Goal: Task Accomplishment & Management: Manage account settings

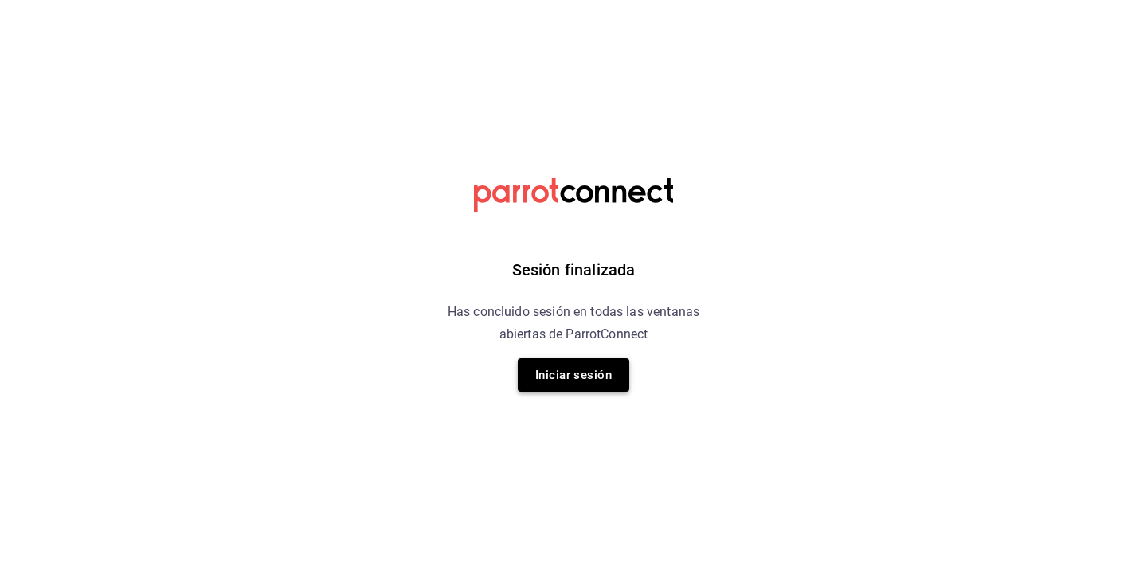
click at [585, 374] on button "Iniciar sesión" at bounding box center [574, 375] width 112 height 33
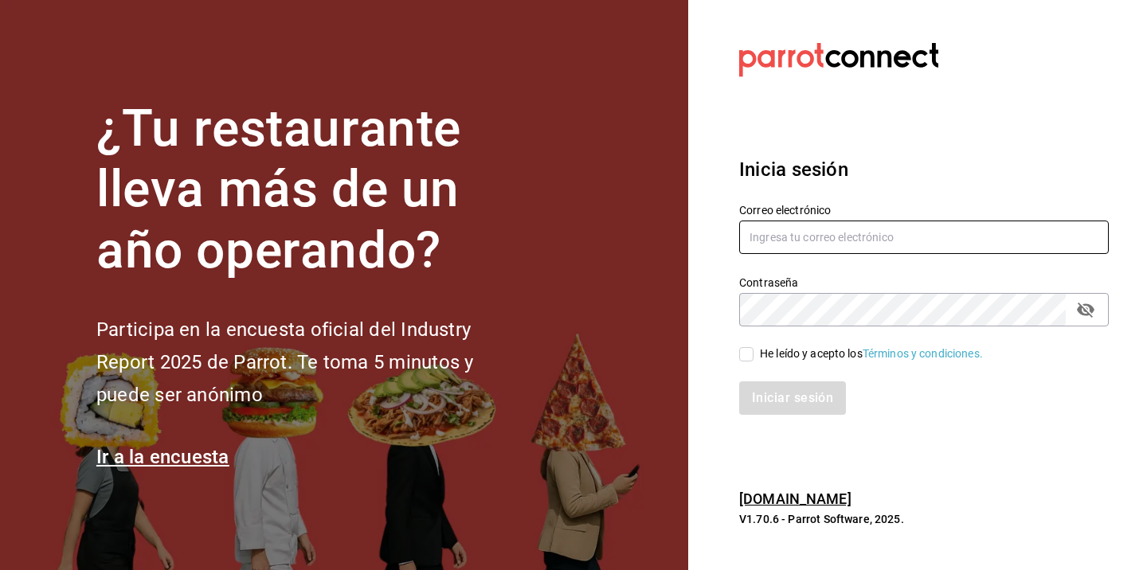
click at [780, 230] on input "text" at bounding box center [924, 237] width 370 height 33
type input "nini@clopostres.com"
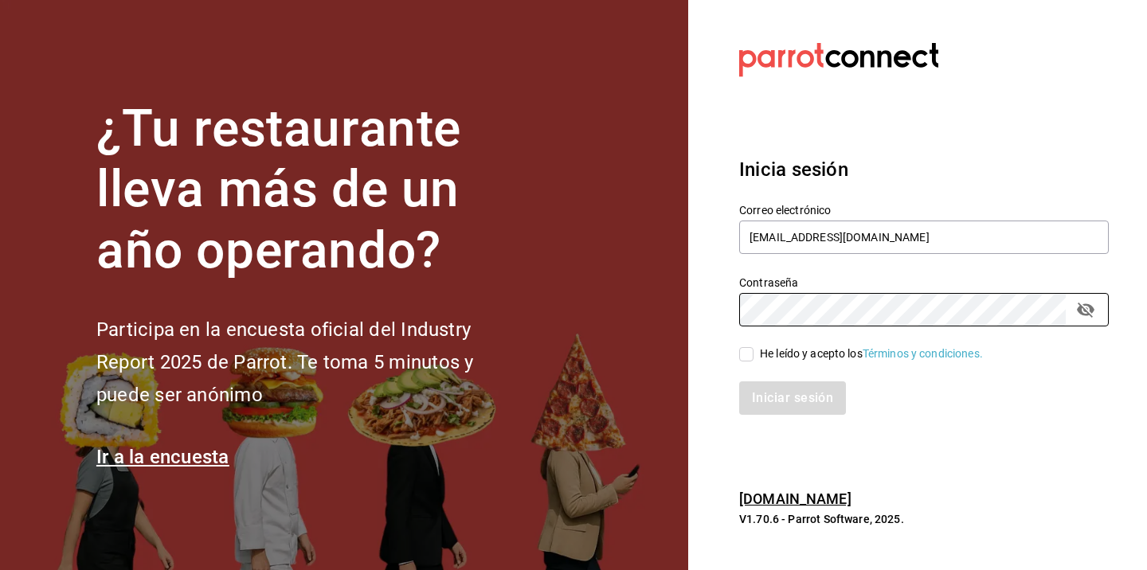
click at [744, 363] on div "Iniciar sesión" at bounding box center [914, 389] width 389 height 53
click at [745, 358] on input "He leído y acepto los Términos y condiciones." at bounding box center [746, 354] width 14 height 14
checkbox input "true"
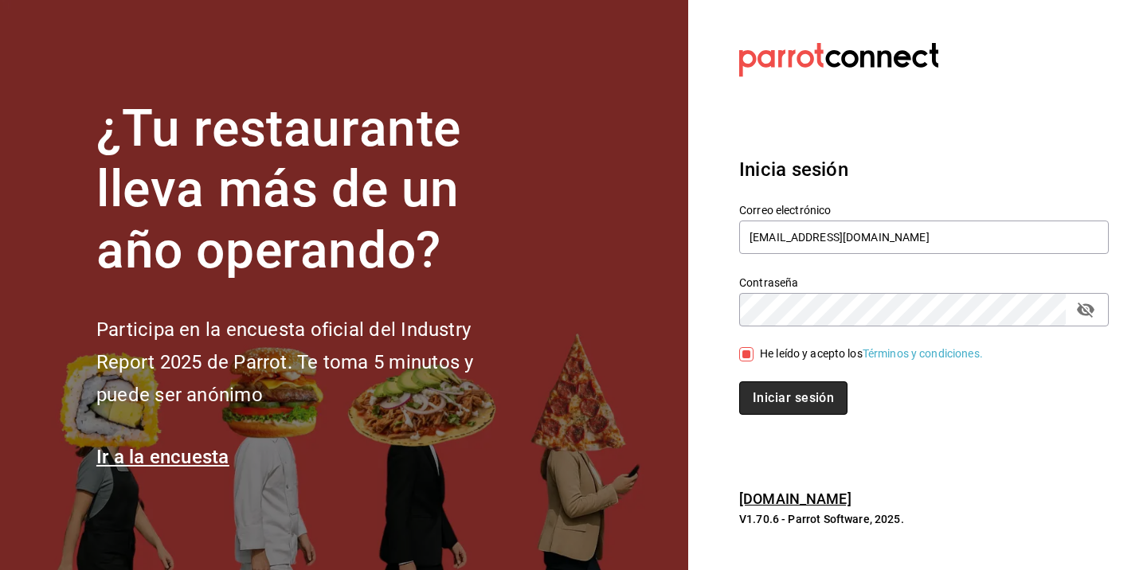
click at [764, 394] on button "Iniciar sesión" at bounding box center [793, 398] width 108 height 33
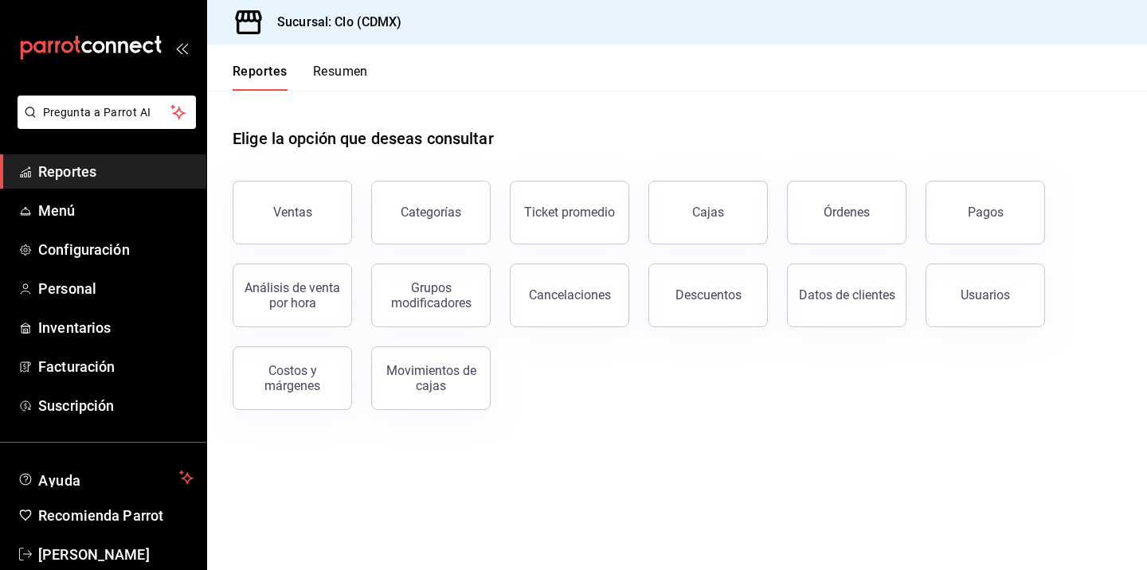
click at [346, 72] on button "Resumen" at bounding box center [340, 77] width 55 height 27
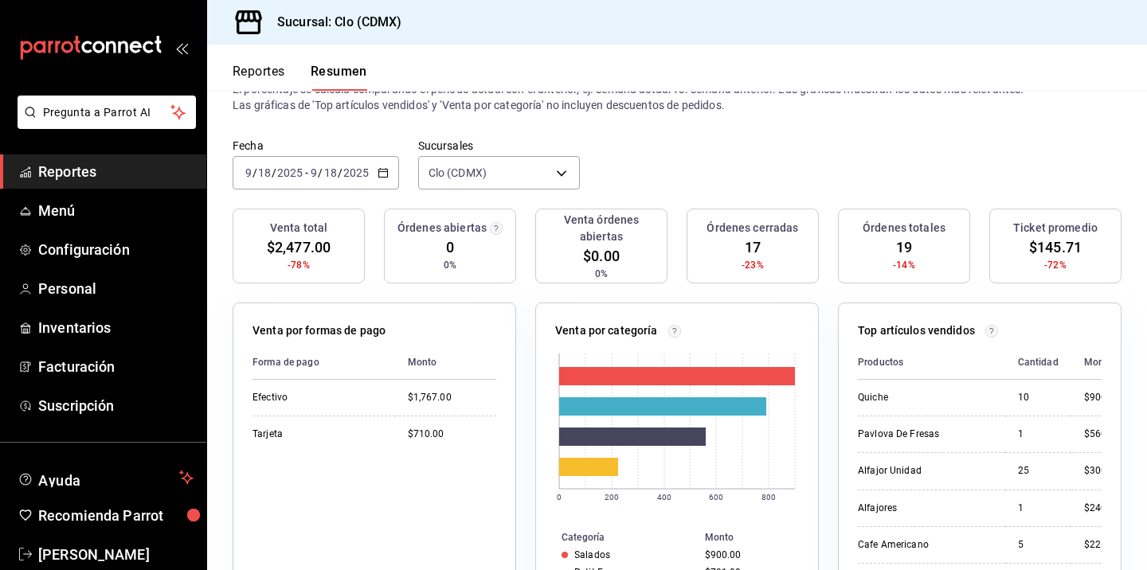
scroll to position [49, 0]
